Goal: Find specific page/section: Find specific page/section

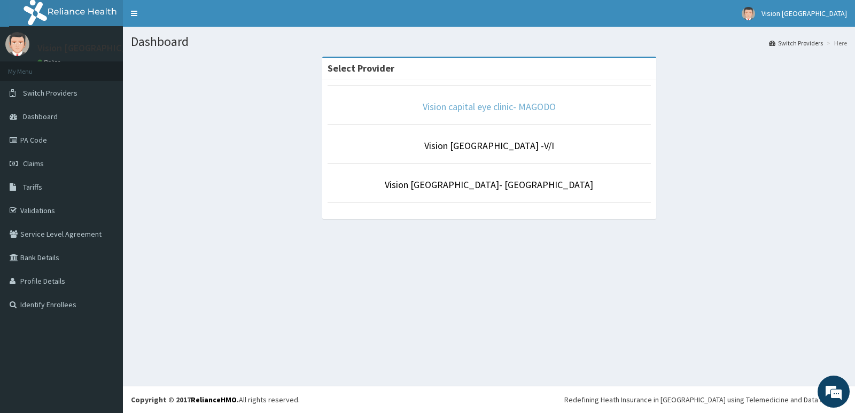
click at [510, 108] on link "Vision capital eye clinic- MAGODO" at bounding box center [489, 106] width 133 height 12
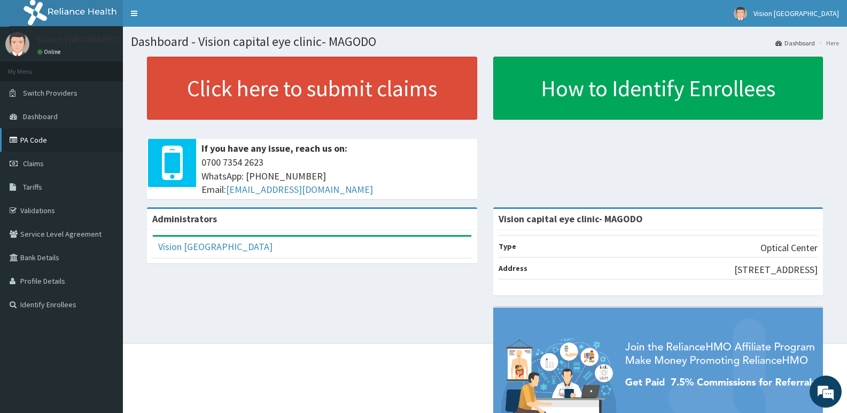
click at [76, 138] on link "PA Code" at bounding box center [61, 140] width 123 height 24
